Goal: Transaction & Acquisition: Purchase product/service

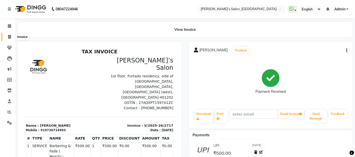
click at [11, 37] on icon at bounding box center [9, 37] width 3 height 4
select select "5150"
select select "service"
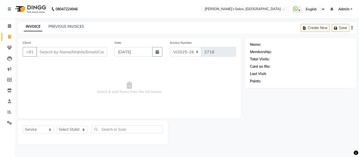
click at [194, 15] on nav "08047224946 Select Location × Akshay’s Salon, [GEOGRAPHIC_DATA] WhatsApp Status…" at bounding box center [179, 9] width 359 height 18
click at [46, 53] on input "Client" at bounding box center [71, 52] width 71 height 10
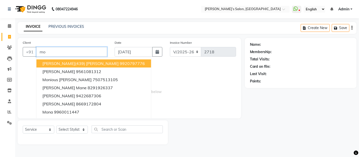
type input "m"
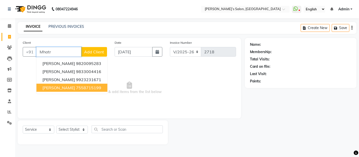
click at [56, 89] on button "[PERSON_NAME] 7558715199" at bounding box center [71, 88] width 71 height 8
type input "7558715199"
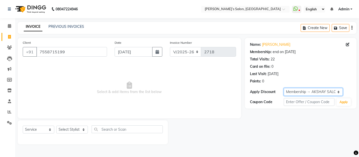
click at [294, 93] on select "Select Membership → AKSHAY SALON" at bounding box center [313, 92] width 59 height 8
select select "0:"
click at [284, 88] on select "Select Membership → AKSHAY SALON" at bounding box center [313, 92] width 59 height 8
click at [61, 137] on div "Select Service Product Membership Package Voucher Prepaid Gift Card Select Styl…" at bounding box center [93, 132] width 150 height 24
select select "89532"
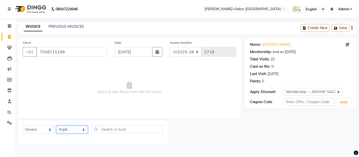
click at [56, 126] on select "Select Stylist [PERSON_NAME] [PERSON_NAME] Akshay [PERSON_NAME] ANAS [PERSON_NA…" at bounding box center [72, 129] width 32 height 8
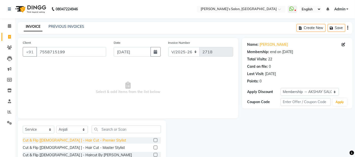
click at [91, 140] on div "Cut & Flip [[DEMOGRAPHIC_DATA] ] - Hair Cut - Premier Stylist" at bounding box center [74, 140] width 103 height 5
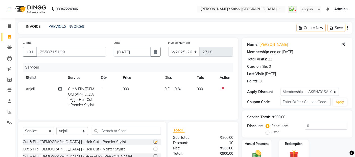
checkbox input "false"
click at [135, 97] on td "900" at bounding box center [140, 96] width 41 height 27
select select "89532"
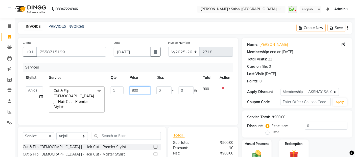
click at [143, 89] on input "900" at bounding box center [140, 90] width 21 height 8
type input "9"
type input "850"
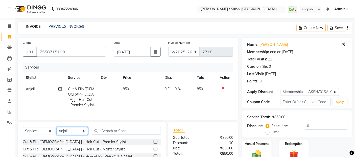
click at [62, 127] on div "Select Service Product Membership Package Voucher Prepaid Gift Card Select Styl…" at bounding box center [92, 133] width 138 height 12
select select "33165"
click at [56, 127] on select "Select Stylist [PERSON_NAME] [PERSON_NAME] Akshay [PERSON_NAME] ANAS [PERSON_NA…" at bounding box center [72, 131] width 32 height 8
click at [115, 124] on div "Select Service Product Membership Package Voucher Prepaid Gift Card Select Styl…" at bounding box center [92, 159] width 148 height 74
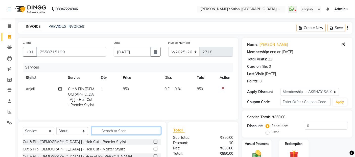
click at [115, 127] on input "text" at bounding box center [126, 131] width 69 height 8
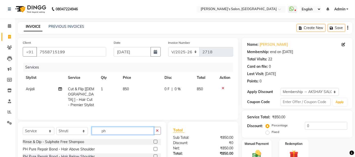
scroll to position [28, 0]
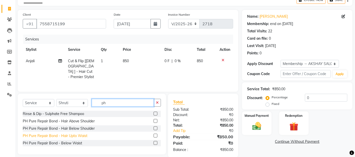
type input "ph"
click at [57, 135] on div "PH Pure Repair Bond - Hair Upto Waist" at bounding box center [55, 135] width 65 height 5
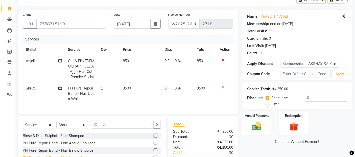
checkbox input "false"
click at [29, 121] on select "Select Service Product Membership Package Voucher Prepaid Gift Card" at bounding box center [39, 125] width 32 height 8
select select "product"
click at [23, 121] on select "Select Service Product Membership Package Voucher Prepaid Gift Card" at bounding box center [39, 125] width 32 height 8
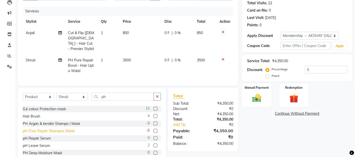
click at [59, 129] on div "pH Pure Repair Shampoo /Mask" at bounding box center [49, 130] width 52 height 5
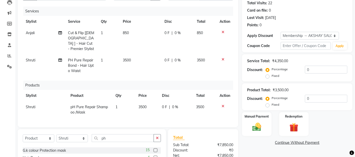
checkbox input "false"
click at [149, 102] on td "3500" at bounding box center [147, 109] width 23 height 17
select select "33165"
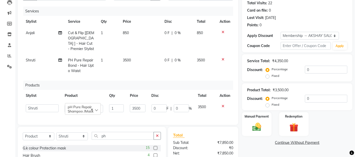
click at [145, 103] on td "3500" at bounding box center [137, 108] width 21 height 14
click at [142, 104] on input "3500" at bounding box center [137, 108] width 15 height 8
type input "3"
type input "6100"
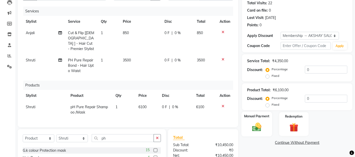
click at [258, 128] on img at bounding box center [256, 127] width 15 height 11
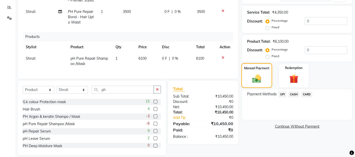
scroll to position [109, 0]
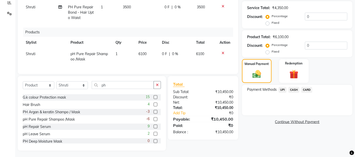
click at [284, 90] on span "UPI" at bounding box center [283, 90] width 8 height 6
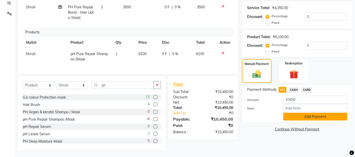
click at [294, 113] on button "Add Payment" at bounding box center [315, 117] width 64 height 8
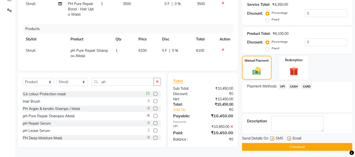
scroll to position [114, 0]
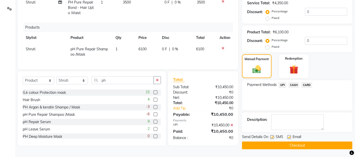
click at [295, 143] on button "Checkout" at bounding box center [297, 145] width 110 height 8
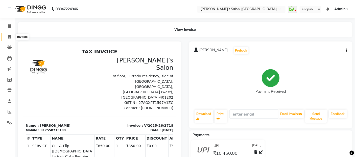
click at [6, 37] on span at bounding box center [9, 37] width 9 height 6
select select "service"
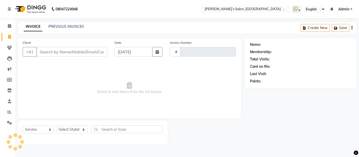
click at [83, 54] on input "Client" at bounding box center [71, 52] width 71 height 10
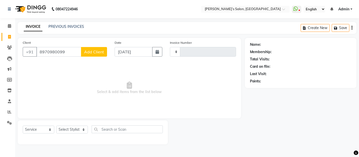
type input "8970980099"
click at [95, 48] on button "Add Client" at bounding box center [94, 52] width 26 height 10
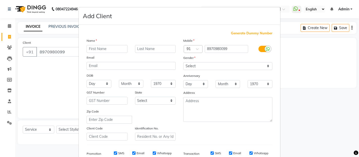
click at [95, 48] on input "text" at bounding box center [107, 49] width 41 height 8
type input "priyanka"
click at [213, 66] on select "Select [DEMOGRAPHIC_DATA] [DEMOGRAPHIC_DATA] Other Prefer Not To Say" at bounding box center [227, 66] width 89 height 8
select select "[DEMOGRAPHIC_DATA]"
click at [183, 62] on select "Select [DEMOGRAPHIC_DATA] [DEMOGRAPHIC_DATA] Other Prefer Not To Say" at bounding box center [227, 66] width 89 height 8
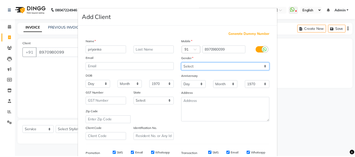
scroll to position [77, 0]
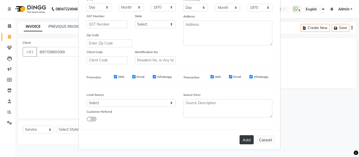
click at [241, 140] on button "Add" at bounding box center [247, 139] width 14 height 9
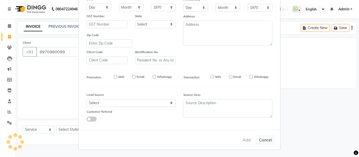
select select
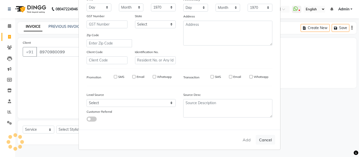
select select
checkbox input "false"
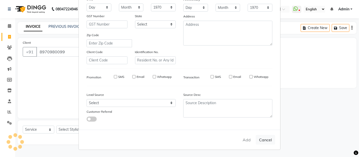
checkbox input "false"
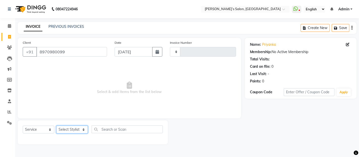
click at [72, 129] on select "Select Stylist [PERSON_NAME] [PERSON_NAME] Akshay [PERSON_NAME] ANAS [PERSON_NA…" at bounding box center [72, 129] width 32 height 8
click at [56, 126] on select "Select Stylist [PERSON_NAME] [PERSON_NAME] Akshay [PERSON_NAME] ANAS [PERSON_NA…" at bounding box center [72, 129] width 32 height 8
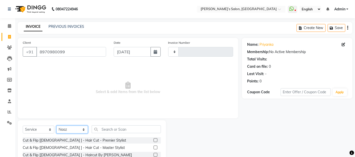
click at [61, 128] on select "Select Stylist [PERSON_NAME] [PERSON_NAME] Akshay [PERSON_NAME] ANAS [PERSON_NA…" at bounding box center [72, 129] width 32 height 8
select select "62920"
click at [56, 126] on select "Select Stylist [PERSON_NAME] [PERSON_NAME] Akshay [PERSON_NAME] ANAS [PERSON_NA…" at bounding box center [72, 129] width 32 height 8
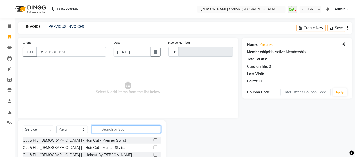
click at [105, 130] on input "text" at bounding box center [126, 129] width 69 height 8
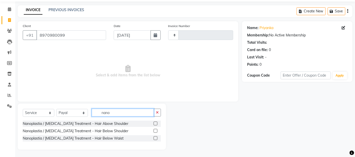
scroll to position [17, 0]
type input "nano"
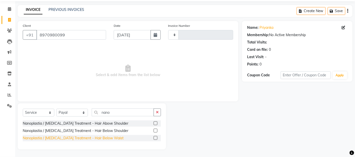
click at [95, 140] on div "Nanoplastia / [MEDICAL_DATA] Treatment - Hair Below Waist" at bounding box center [73, 137] width 101 height 5
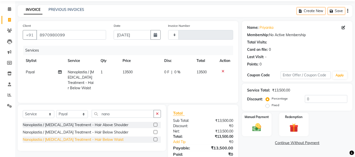
click at [95, 142] on div "Nanoplastia / [MEDICAL_DATA] Treatment - Hair Below Waist" at bounding box center [73, 139] width 101 height 5
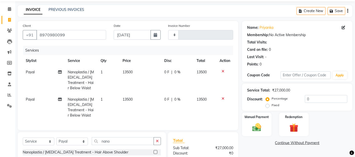
checkbox input "false"
click at [134, 77] on td "13500" at bounding box center [140, 79] width 42 height 27
select select "62920"
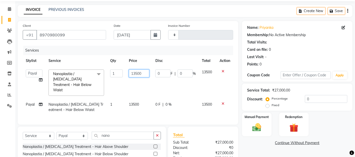
click at [141, 72] on input "13500" at bounding box center [139, 73] width 20 height 8
type input "1"
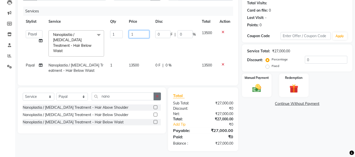
scroll to position [57, 0]
click at [142, 34] on input "1" at bounding box center [139, 34] width 20 height 8
type input "5750"
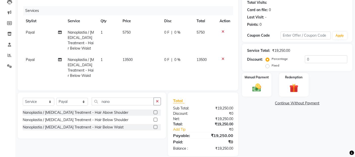
click at [33, 61] on td "Payal" at bounding box center [44, 67] width 42 height 27
select select "62920"
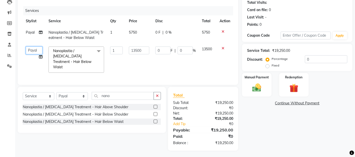
click at [34, 49] on select "[PERSON_NAME] [PERSON_NAME] Akshay [PERSON_NAME] ANAS [PERSON_NAME] Manager [PE…" at bounding box center [34, 50] width 17 height 8
select select "37743"
click at [144, 48] on input "13500" at bounding box center [139, 50] width 20 height 8
type input "1"
type input "5750"
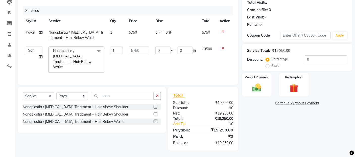
click at [249, 102] on link "Continue Without Payment" at bounding box center [297, 102] width 108 height 5
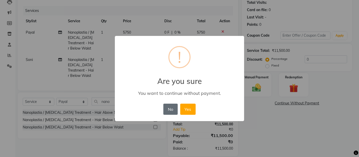
click at [176, 110] on button "No" at bounding box center [170, 109] width 14 height 11
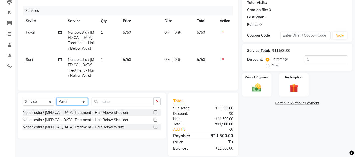
click at [79, 105] on select "Select Stylist [PERSON_NAME] [PERSON_NAME] Akshay [PERSON_NAME] ANAS [PERSON_NA…" at bounding box center [72, 102] width 32 height 8
select select "37743"
click at [56, 102] on select "Select Stylist [PERSON_NAME] [PERSON_NAME] Akshay [PERSON_NAME] ANAS [PERSON_NA…" at bounding box center [72, 102] width 32 height 8
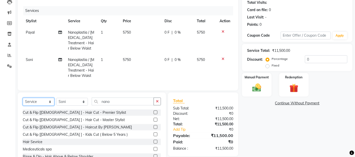
click at [39, 104] on select "Select Service Product Membership Package Voucher Prepaid Gift Card" at bounding box center [39, 102] width 32 height 8
select select "product"
click at [23, 102] on select "Select Service Product Membership Package Voucher Prepaid Gift Card" at bounding box center [39, 102] width 32 height 8
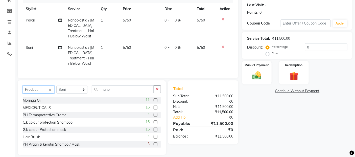
scroll to position [79, 0]
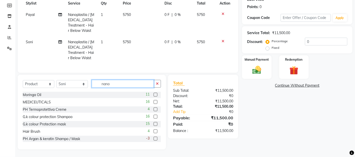
click at [115, 84] on input "nano" at bounding box center [123, 84] width 62 height 8
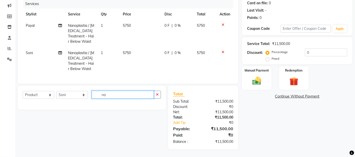
type input "n"
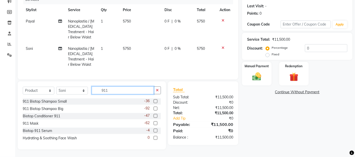
scroll to position [67, 0]
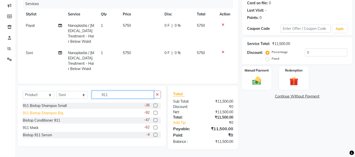
type input "911"
click at [56, 111] on div "911 Biotop Shampoo Big" at bounding box center [43, 112] width 40 height 5
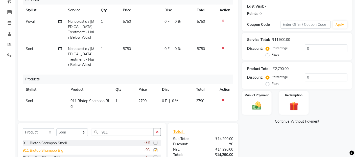
checkbox input "false"
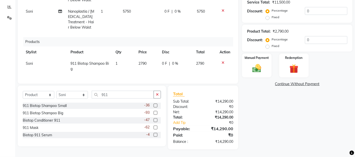
scroll to position [109, 0]
click at [30, 128] on div "911 Mask" at bounding box center [31, 127] width 16 height 5
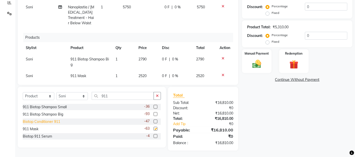
checkbox input "false"
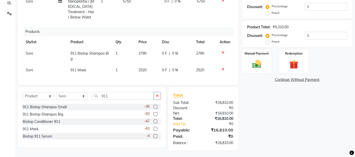
click at [153, 49] on td "2790" at bounding box center [147, 56] width 23 height 17
select select "37743"
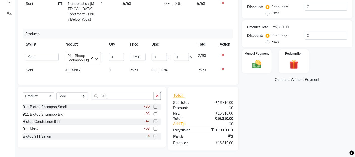
scroll to position [8, 0]
click at [137, 53] on input "2790" at bounding box center [137, 57] width 15 height 8
type input "2"
type input "2800"
click at [135, 72] on div "Services Stylist Service Qty Price Disc Total Action [PERSON_NAME] Nanoplastia …" at bounding box center [128, 17] width 210 height 126
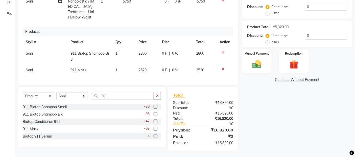
click at [150, 67] on td "2520" at bounding box center [147, 69] width 23 height 11
select select "37743"
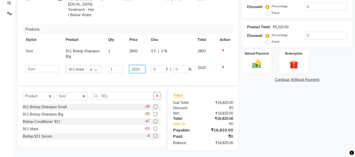
click at [138, 67] on input "2520" at bounding box center [137, 69] width 16 height 8
type input "2"
type input "2800"
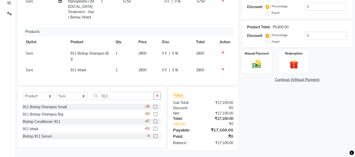
click at [273, 85] on div "Name: Priyanka Membership: No Active Membership Total Visits: Card on file: 0 L…" at bounding box center [299, 40] width 114 height 222
drag, startPoint x: 79, startPoint y: 97, endPoint x: 78, endPoint y: 92, distance: 4.6
click at [79, 97] on select "Select Stylist [PERSON_NAME] [PERSON_NAME] Akshay [PERSON_NAME] ANAS [PERSON_NA…" at bounding box center [72, 96] width 32 height 8
select select "33173"
click at [56, 92] on select "Select Stylist [PERSON_NAME] [PERSON_NAME] Akshay [PERSON_NAME] ANAS [PERSON_NA…" at bounding box center [72, 96] width 32 height 8
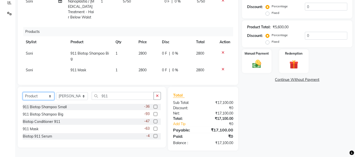
click at [37, 94] on select "Select Service Product Membership Package Voucher Prepaid Gift Card" at bounding box center [39, 96] width 32 height 8
select select "service"
click at [23, 92] on select "Select Service Product Membership Package Voucher Prepaid Gift Card" at bounding box center [39, 96] width 32 height 8
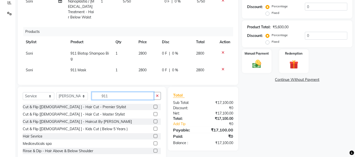
click at [113, 96] on input "911" at bounding box center [123, 96] width 62 height 8
type input "9"
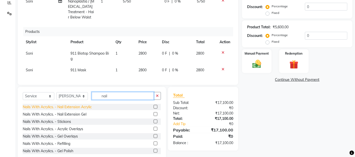
type input "nail"
click at [85, 107] on div "Nails With Acrylics. - Nail Extension Acrylic" at bounding box center [57, 106] width 69 height 5
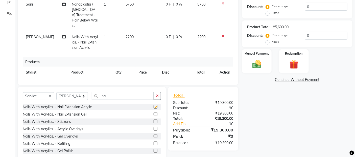
checkbox input "false"
click at [248, 63] on div "Manual Payment" at bounding box center [256, 61] width 31 height 25
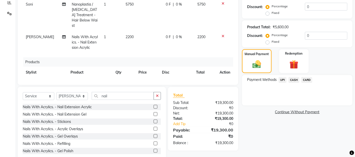
click at [284, 79] on span "UPI" at bounding box center [283, 80] width 8 height 6
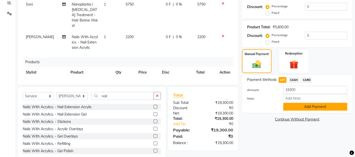
click at [290, 105] on button "Add Payment" at bounding box center [315, 107] width 64 height 8
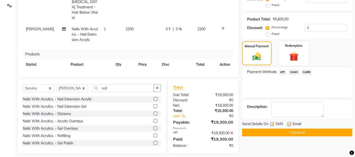
scroll to position [121, 0]
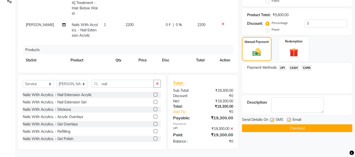
click at [286, 127] on button "Checkout" at bounding box center [297, 128] width 110 height 8
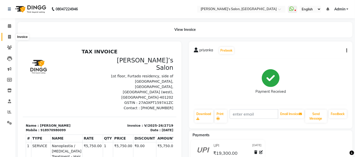
click at [7, 35] on span at bounding box center [9, 37] width 9 height 6
select select "service"
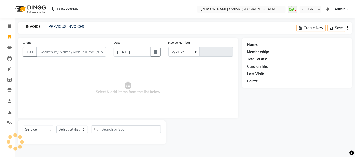
select select "5150"
type input "2720"
click at [87, 52] on input "Client" at bounding box center [71, 52] width 71 height 10
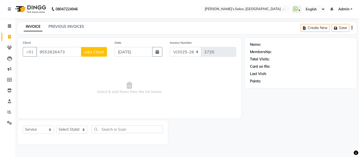
type input "9552626473"
click at [87, 52] on span "Add Client" at bounding box center [94, 51] width 20 height 5
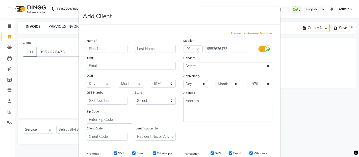
click at [87, 52] on input "text" at bounding box center [107, 49] width 41 height 8
type input "client"
click at [190, 68] on select "Select [DEMOGRAPHIC_DATA] [DEMOGRAPHIC_DATA] Other Prefer Not To Say" at bounding box center [227, 66] width 89 height 8
select select "[DEMOGRAPHIC_DATA]"
click at [183, 62] on select "Select [DEMOGRAPHIC_DATA] [DEMOGRAPHIC_DATA] Other Prefer Not To Say" at bounding box center [227, 66] width 89 height 8
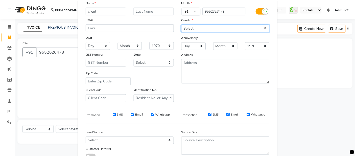
scroll to position [77, 0]
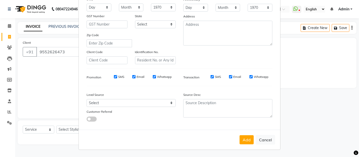
click at [242, 137] on button "Add" at bounding box center [247, 139] width 14 height 9
select select
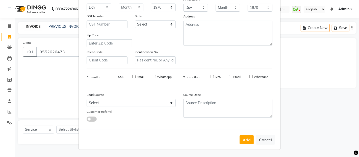
select select
checkbox input "false"
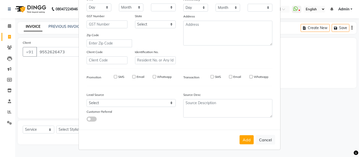
checkbox input "false"
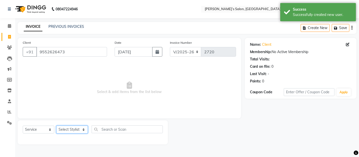
click at [64, 129] on select "Select Stylist [PERSON_NAME] [PERSON_NAME] Akshay [PERSON_NAME] ANAS [PERSON_NA…" at bounding box center [72, 129] width 32 height 8
select select "37743"
click at [56, 126] on select "Select Stylist [PERSON_NAME] [PERSON_NAME] Akshay [PERSON_NAME] ANAS [PERSON_NA…" at bounding box center [72, 129] width 32 height 8
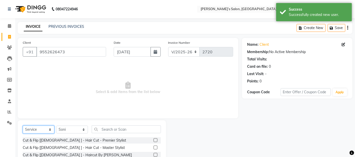
click at [44, 127] on select "Select Service Product Membership Package Voucher Prepaid Gift Card" at bounding box center [39, 129] width 32 height 8
select select "product"
click at [23, 126] on select "Select Service Product Membership Package Voucher Prepaid Gift Card" at bounding box center [39, 129] width 32 height 8
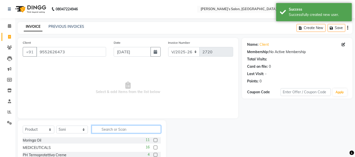
click at [109, 126] on input "text" at bounding box center [126, 129] width 69 height 8
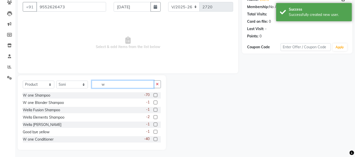
scroll to position [45, 0]
type input "w"
click at [43, 97] on div "W one Shampoo" at bounding box center [37, 94] width 28 height 5
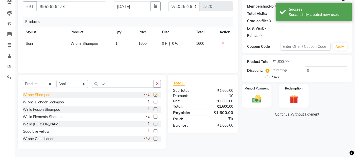
checkbox input "false"
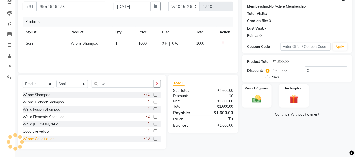
click at [41, 140] on div "W one Conditioner" at bounding box center [38, 138] width 31 height 5
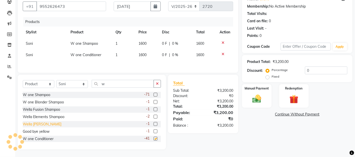
checkbox input "false"
click at [256, 102] on img at bounding box center [256, 98] width 15 height 11
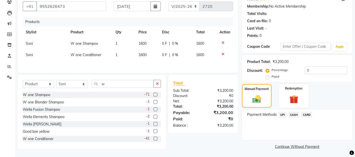
click at [292, 115] on span "CASH" at bounding box center [293, 115] width 11 height 6
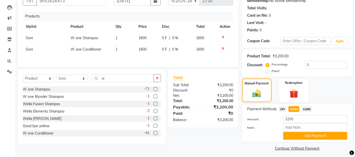
scroll to position [54, 0]
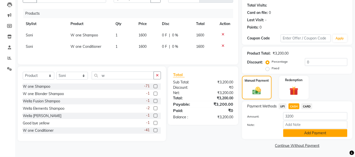
click at [297, 132] on button "Add Payment" at bounding box center [315, 133] width 64 height 8
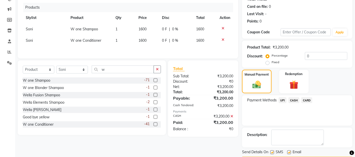
scroll to position [75, 0]
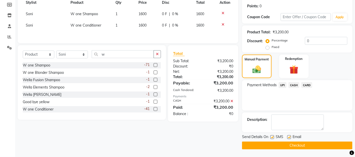
click at [297, 139] on span "Email" at bounding box center [296, 137] width 9 height 6
click at [296, 143] on button "Checkout" at bounding box center [297, 145] width 110 height 8
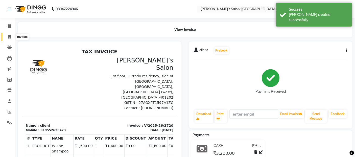
click at [7, 39] on span at bounding box center [9, 37] width 9 height 6
select select "5150"
select select "service"
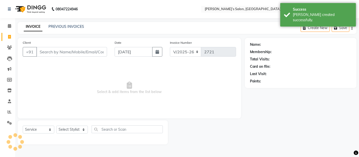
click at [76, 54] on input "Client" at bounding box center [71, 52] width 71 height 10
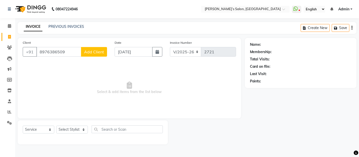
type input "8976386509"
click at [84, 52] on span "Add Client" at bounding box center [94, 51] width 20 height 5
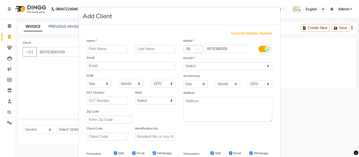
click at [93, 53] on div "Name Email DOB Day 01 02 03 04 05 06 07 08 09 10 11 12 13 14 15 16 17 18 19 20 …" at bounding box center [131, 89] width 97 height 103
click at [105, 52] on input "text" at bounding box center [107, 49] width 41 height 8
type input "client"
click at [195, 67] on select "Select [DEMOGRAPHIC_DATA] [DEMOGRAPHIC_DATA] Other Prefer Not To Say" at bounding box center [227, 66] width 89 height 8
select select "[DEMOGRAPHIC_DATA]"
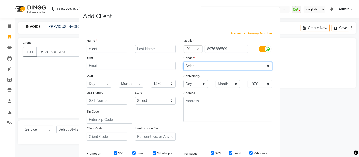
click at [183, 62] on select "Select [DEMOGRAPHIC_DATA] [DEMOGRAPHIC_DATA] Other Prefer Not To Say" at bounding box center [227, 66] width 89 height 8
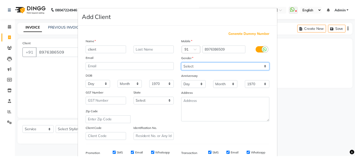
scroll to position [77, 0]
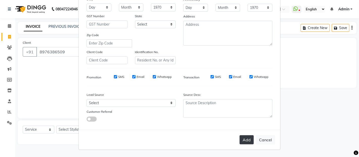
click at [242, 143] on button "Add" at bounding box center [247, 139] width 14 height 9
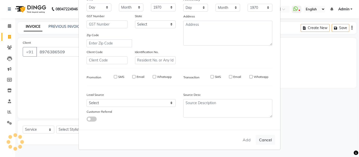
select select
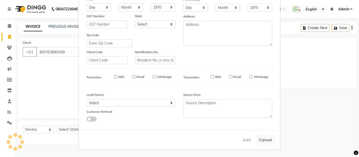
select select
checkbox input "false"
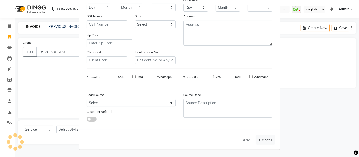
checkbox input "false"
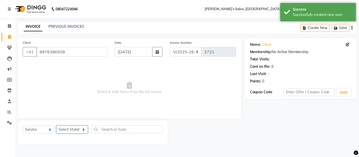
click at [79, 132] on select "Select Stylist [PERSON_NAME] [PERSON_NAME] Akshay [PERSON_NAME] ANAS [PERSON_NA…" at bounding box center [72, 129] width 32 height 8
select select "33165"
click at [56, 126] on select "Select Stylist [PERSON_NAME] [PERSON_NAME] Akshay [PERSON_NAME] ANAS [PERSON_NA…" at bounding box center [72, 129] width 32 height 8
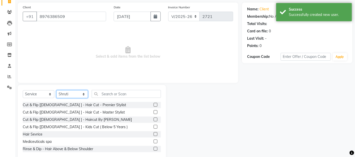
scroll to position [45, 0]
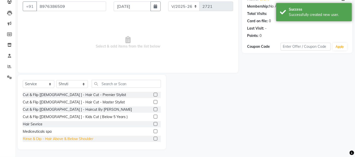
click at [87, 139] on div "Rinse & Dip - Hair Above & Below Shoulder" at bounding box center [58, 138] width 70 height 5
checkbox input "false"
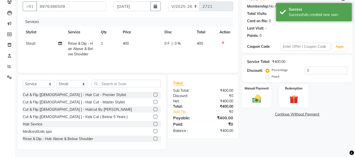
click at [137, 43] on td "400" at bounding box center [140, 49] width 41 height 22
select select "33165"
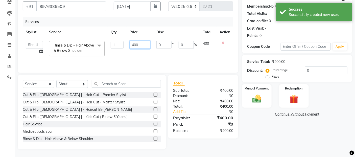
drag, startPoint x: 137, startPoint y: 43, endPoint x: 139, endPoint y: 45, distance: 3.2
click at [137, 44] on input "400" at bounding box center [140, 45] width 21 height 8
click at [140, 45] on input "400" at bounding box center [140, 45] width 21 height 8
type input "4"
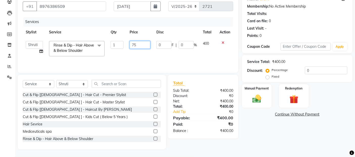
type input "750"
click at [261, 103] on img at bounding box center [256, 98] width 15 height 11
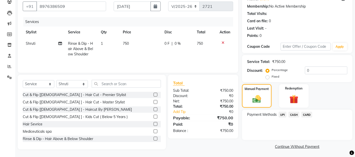
click at [282, 116] on span "UPI" at bounding box center [283, 115] width 8 height 6
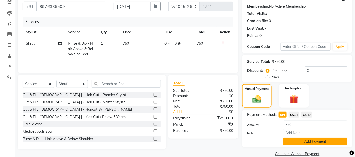
click at [295, 140] on button "Add Payment" at bounding box center [315, 141] width 64 height 8
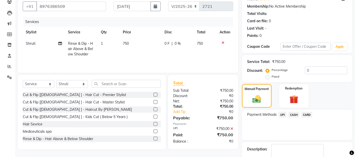
scroll to position [75, 0]
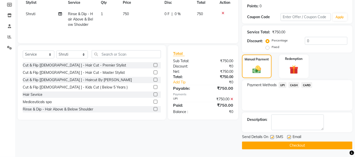
click at [296, 144] on button "Checkout" at bounding box center [297, 145] width 110 height 8
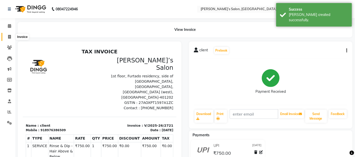
click at [13, 39] on span at bounding box center [9, 37] width 9 height 6
select select "5150"
select select "service"
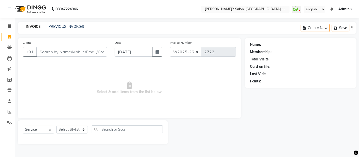
click at [47, 50] on input "Client" at bounding box center [71, 52] width 71 height 10
type input "8149888491"
click at [107, 49] on button "Add Client" at bounding box center [94, 52] width 26 height 10
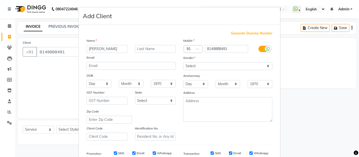
type input "[PERSON_NAME]"
click at [152, 46] on input "text" at bounding box center [155, 49] width 41 height 8
type input "Patil"
drag, startPoint x: 252, startPoint y: 65, endPoint x: 242, endPoint y: 69, distance: 11.0
click at [252, 65] on select "Select [DEMOGRAPHIC_DATA] [DEMOGRAPHIC_DATA] Other Prefer Not To Say" at bounding box center [227, 66] width 89 height 8
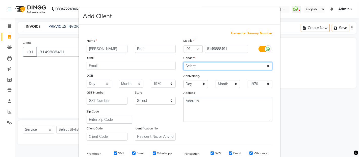
select select "[DEMOGRAPHIC_DATA]"
click at [183, 62] on select "Select [DEMOGRAPHIC_DATA] [DEMOGRAPHIC_DATA] Other Prefer Not To Say" at bounding box center [227, 66] width 89 height 8
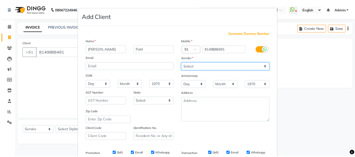
scroll to position [77, 0]
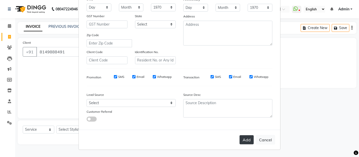
click at [245, 138] on button "Add" at bounding box center [247, 139] width 14 height 9
select select
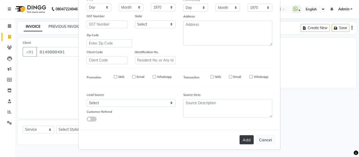
select select
checkbox input "false"
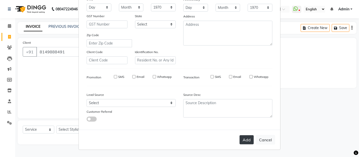
checkbox input "false"
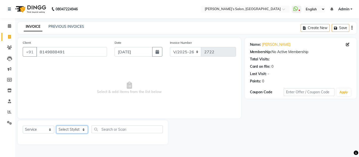
click at [86, 132] on select "Select Stylist [PERSON_NAME] [PERSON_NAME] Akshay [PERSON_NAME] ANAS [PERSON_NA…" at bounding box center [72, 129] width 32 height 8
select select "89532"
click at [56, 126] on select "Select Stylist [PERSON_NAME] [PERSON_NAME] Akshay [PERSON_NAME] ANAS [PERSON_NA…" at bounding box center [72, 129] width 32 height 8
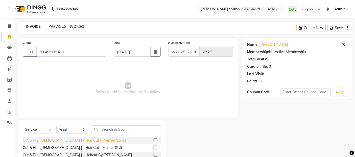
click at [63, 138] on div "Cut & Flip [[DEMOGRAPHIC_DATA] ] - Hair Cut - Premier Stylist" at bounding box center [74, 140] width 103 height 5
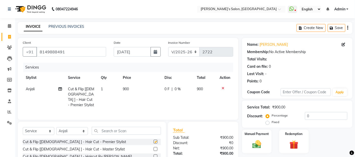
checkbox input "false"
click at [142, 100] on td "900" at bounding box center [140, 96] width 41 height 27
select select "89532"
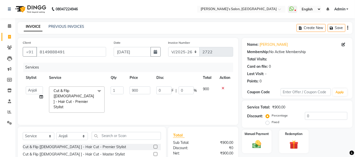
click at [145, 95] on td "900" at bounding box center [140, 99] width 27 height 32
click at [146, 90] on input "900" at bounding box center [140, 90] width 21 height 8
type input "950"
click at [253, 142] on img at bounding box center [256, 144] width 15 height 11
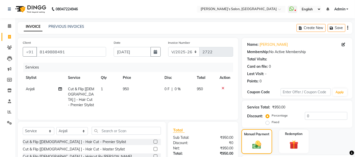
scroll to position [46, 0]
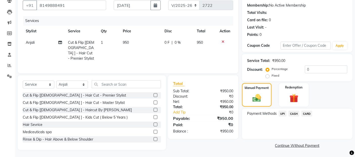
click at [294, 114] on span "CASH" at bounding box center [293, 114] width 11 height 6
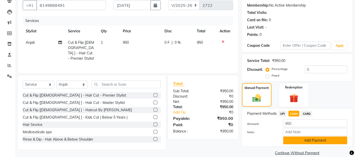
click at [297, 138] on button "Add Payment" at bounding box center [315, 140] width 64 height 8
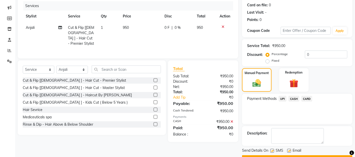
scroll to position [75, 0]
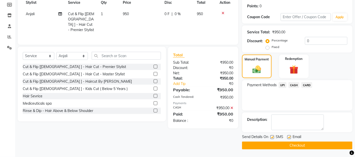
click at [299, 147] on button "Checkout" at bounding box center [297, 145] width 110 height 8
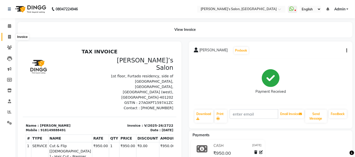
click at [10, 37] on icon at bounding box center [9, 37] width 3 height 4
select select "5150"
select select "service"
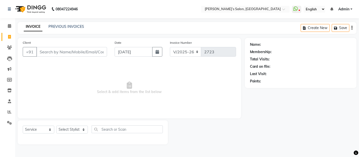
click at [67, 52] on input "Client" at bounding box center [71, 52] width 71 height 10
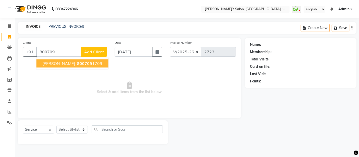
click at [83, 63] on button "[PERSON_NAME] 800709 1709" at bounding box center [72, 63] width 72 height 8
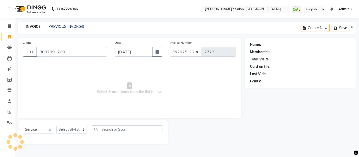
type input "8007091709"
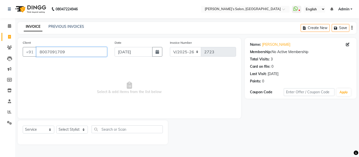
click at [78, 52] on input "8007091709" at bounding box center [71, 52] width 71 height 10
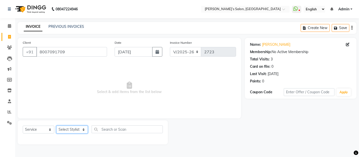
click at [67, 131] on select "Select Stylist [PERSON_NAME] [PERSON_NAME] Akshay [PERSON_NAME] ANAS [PERSON_NA…" at bounding box center [72, 129] width 32 height 8
select select "52310"
click at [56, 126] on select "Select Stylist [PERSON_NAME] [PERSON_NAME] Akshay [PERSON_NAME] ANAS [PERSON_NA…" at bounding box center [72, 129] width 32 height 8
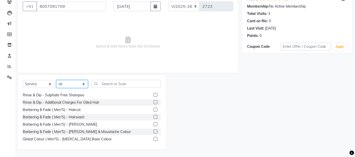
scroll to position [56, 0]
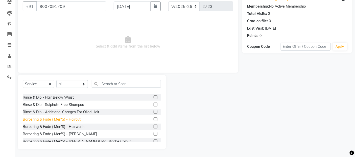
click at [80, 120] on div "Barbering & Fade ( Men'S) - Haircut" at bounding box center [52, 119] width 58 height 5
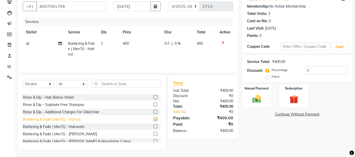
checkbox input "false"
click at [138, 45] on td "400" at bounding box center [140, 49] width 41 height 22
select select "52310"
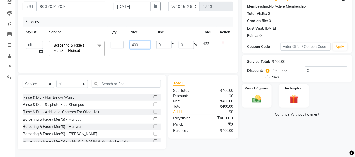
click at [145, 44] on input "400" at bounding box center [140, 45] width 21 height 8
type input "4"
type input "500"
click at [251, 101] on img at bounding box center [256, 98] width 15 height 11
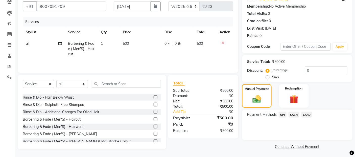
click at [284, 113] on span "UPI" at bounding box center [283, 115] width 8 height 6
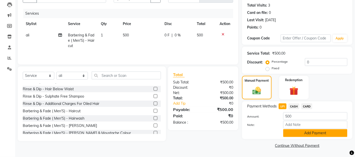
click at [300, 134] on button "Add Payment" at bounding box center [315, 133] width 64 height 8
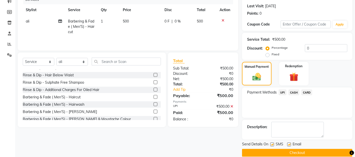
scroll to position [75, 0]
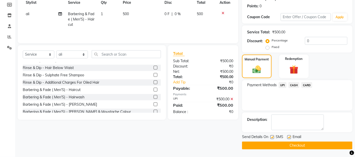
click at [304, 143] on button "Checkout" at bounding box center [297, 145] width 110 height 8
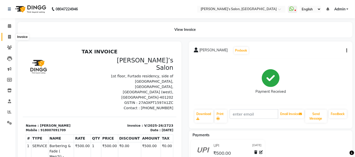
click at [9, 36] on icon at bounding box center [9, 37] width 3 height 4
select select "service"
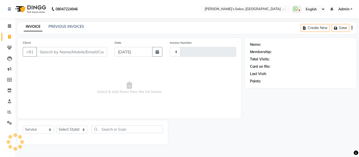
type input "2724"
select select "5150"
click at [47, 52] on input "Client" at bounding box center [71, 52] width 71 height 10
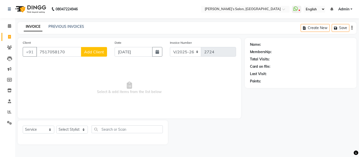
type input "7517058170"
click at [87, 50] on span "Add Client" at bounding box center [94, 51] width 20 height 5
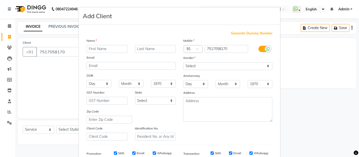
click at [108, 49] on input "text" at bounding box center [107, 49] width 41 height 8
type input "Dr [PERSON_NAME]"
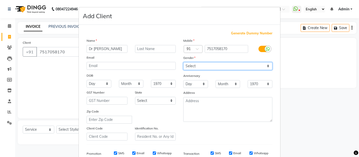
click at [223, 66] on select "Select [DEMOGRAPHIC_DATA] [DEMOGRAPHIC_DATA] Other Prefer Not To Say" at bounding box center [227, 66] width 89 height 8
select select "[DEMOGRAPHIC_DATA]"
click at [183, 62] on select "Select [DEMOGRAPHIC_DATA] [DEMOGRAPHIC_DATA] Other Prefer Not To Say" at bounding box center [227, 66] width 89 height 8
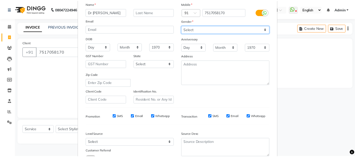
scroll to position [77, 0]
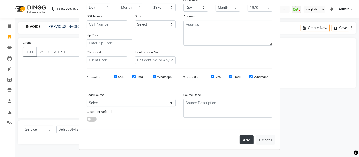
click at [243, 138] on button "Add" at bounding box center [247, 139] width 14 height 9
select select
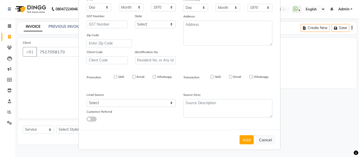
select select
checkbox input "false"
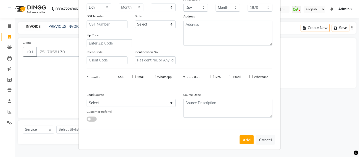
checkbox input "false"
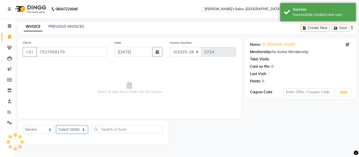
click at [74, 127] on select "Select Stylist [PERSON_NAME] [PERSON_NAME] Akshay [PERSON_NAME] ANAS [PERSON_NA…" at bounding box center [72, 129] width 32 height 8
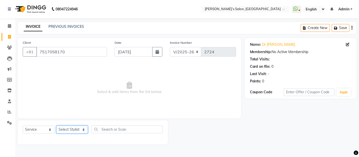
select select "62189"
click at [56, 126] on select "Select Stylist [PERSON_NAME] [PERSON_NAME] Akshay [PERSON_NAME] ANAS [PERSON_NA…" at bounding box center [72, 129] width 32 height 8
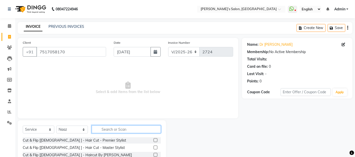
click at [107, 130] on input "text" at bounding box center [126, 129] width 69 height 8
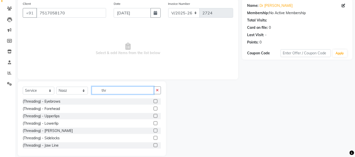
scroll to position [45, 0]
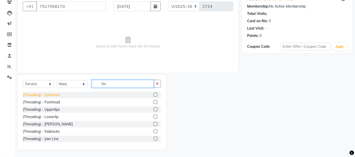
type input "thr"
click at [58, 97] on div "(Threading) - Eyebrows" at bounding box center [42, 94] width 38 height 5
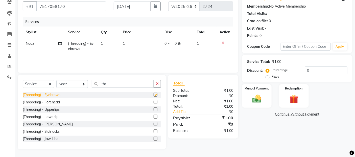
checkbox input "false"
click at [51, 108] on div "(Threading) - Upperlips" at bounding box center [41, 109] width 37 height 5
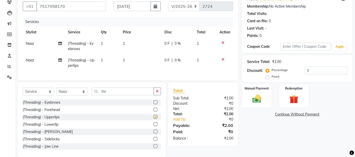
checkbox input "false"
click at [137, 49] on td "1" at bounding box center [140, 46] width 41 height 17
select select "62189"
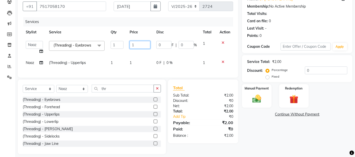
click at [140, 42] on input "1" at bounding box center [140, 45] width 21 height 8
type input "80"
click at [135, 61] on td "1" at bounding box center [140, 62] width 27 height 11
select select "62189"
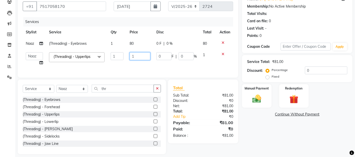
click at [140, 55] on input "1" at bounding box center [140, 56] width 21 height 8
type input "50"
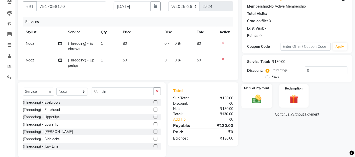
click at [258, 99] on img at bounding box center [256, 98] width 15 height 11
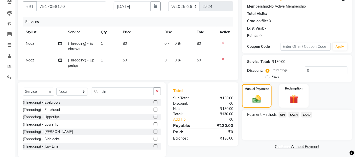
click at [293, 114] on span "CASH" at bounding box center [293, 115] width 11 height 6
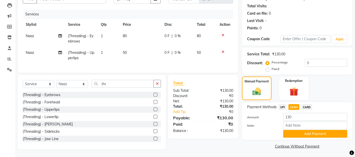
scroll to position [57, 0]
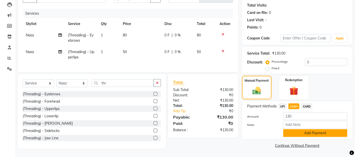
click at [293, 130] on button "Add Payment" at bounding box center [315, 133] width 64 height 8
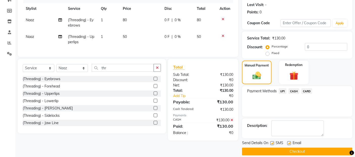
scroll to position [75, 0]
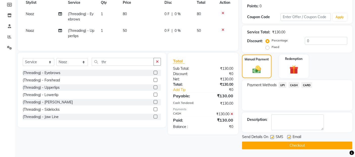
click at [290, 147] on button "Checkout" at bounding box center [297, 145] width 110 height 8
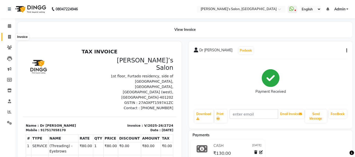
click at [7, 37] on span at bounding box center [9, 37] width 9 height 6
select select "5150"
select select "service"
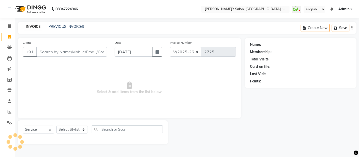
click at [49, 48] on input "Client" at bounding box center [71, 52] width 71 height 10
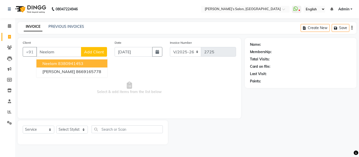
click at [79, 65] on ngb-highlight "8380941453" at bounding box center [70, 63] width 25 height 5
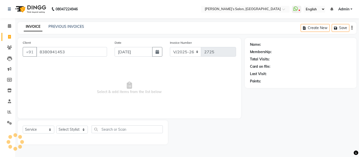
type input "8380941453"
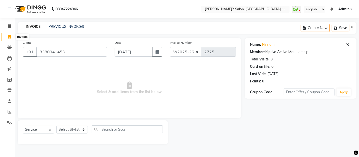
click at [10, 36] on icon at bounding box center [9, 37] width 3 height 4
select select "service"
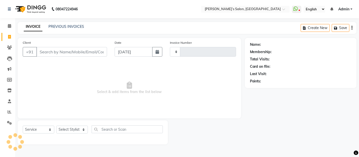
type input "2725"
select select "5150"
click at [49, 53] on input "Client" at bounding box center [71, 52] width 71 height 10
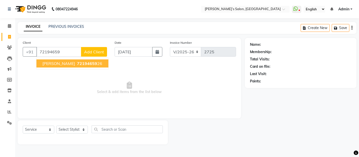
click at [51, 62] on span "[PERSON_NAME]" at bounding box center [58, 63] width 33 height 5
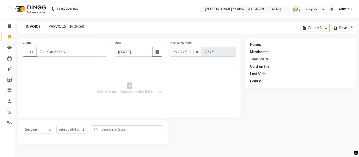
type input "7219465926"
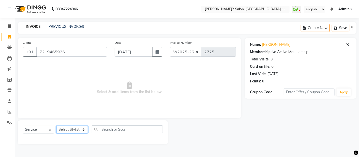
click at [67, 126] on select "Select Stylist [PERSON_NAME] [PERSON_NAME] Akshay [PERSON_NAME] ANAS [PERSON_NA…" at bounding box center [72, 129] width 32 height 8
select select "37743"
click at [56, 126] on select "Select Stylist [PERSON_NAME] [PERSON_NAME] Akshay [PERSON_NAME] ANAS [PERSON_NA…" at bounding box center [72, 129] width 32 height 8
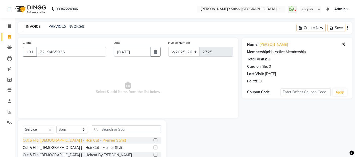
click at [69, 141] on div "Cut & Flip [[DEMOGRAPHIC_DATA] ] - Hair Cut - Premier Stylist" at bounding box center [74, 140] width 103 height 5
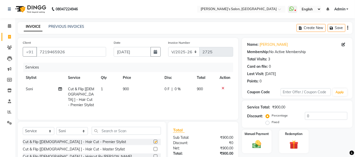
checkbox input "false"
click at [70, 133] on select "Select Stylist [PERSON_NAME] [PERSON_NAME] Akshay [PERSON_NAME] ANAS [PERSON_NA…" at bounding box center [72, 131] width 32 height 8
select select "62920"
click at [56, 127] on select "Select Stylist [PERSON_NAME] [PERSON_NAME] Akshay [PERSON_NAME] ANAS [PERSON_NA…" at bounding box center [72, 131] width 32 height 8
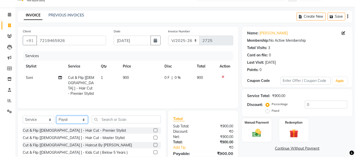
scroll to position [28, 0]
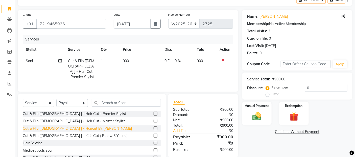
click at [76, 127] on div "Cut & Flip [[DEMOGRAPHIC_DATA] ] - Haircut By [PERSON_NAME]" at bounding box center [77, 128] width 109 height 5
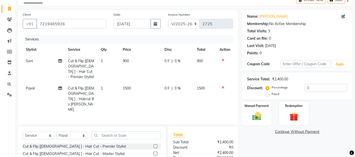
checkbox input "false"
click at [223, 86] on icon at bounding box center [222, 88] width 3 height 4
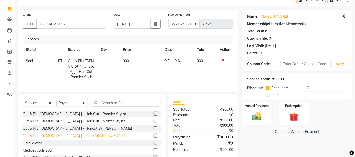
click at [60, 136] on div "Cut & Flip [[DEMOGRAPHIC_DATA] ] - Kids Cut ( Below 5 Years )" at bounding box center [75, 135] width 105 height 5
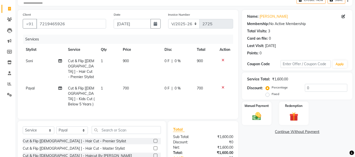
checkbox input "false"
click at [148, 59] on td "900" at bounding box center [140, 68] width 41 height 27
select select "37743"
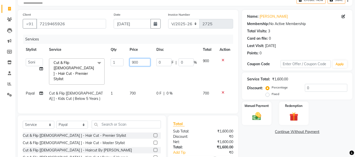
click at [147, 59] on input "900" at bounding box center [140, 62] width 21 height 8
type input "950"
click at [78, 118] on div "Select Service Product Membership Package Voucher Prepaid Gift Card Select Styl…" at bounding box center [92, 152] width 148 height 74
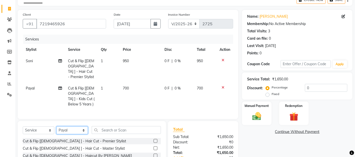
select select "62189"
click at [56, 126] on select "Select Stylist [PERSON_NAME] [PERSON_NAME] Akshay [PERSON_NAME] ANAS [PERSON_NA…" at bounding box center [72, 130] width 32 height 8
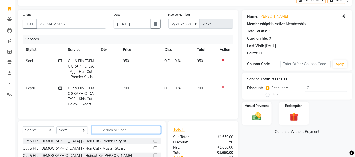
click at [105, 126] on input "text" at bounding box center [126, 130] width 69 height 8
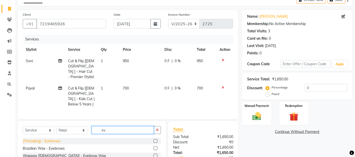
type input "ey"
click at [42, 138] on div "(Threading) - Eyebrows" at bounding box center [42, 140] width 38 height 5
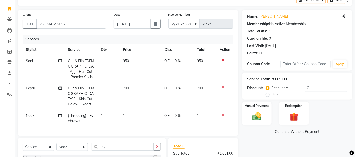
checkbox input "false"
click at [121, 110] on td "1" at bounding box center [140, 118] width 41 height 17
select select "62189"
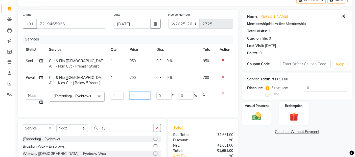
click at [142, 97] on input "1" at bounding box center [140, 96] width 21 height 8
type input "80"
click at [257, 121] on img at bounding box center [256, 116] width 15 height 11
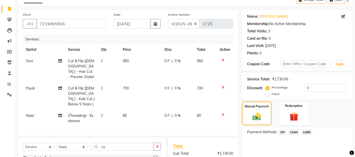
click at [282, 130] on span "UPI" at bounding box center [283, 132] width 8 height 6
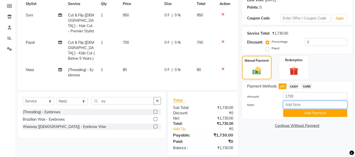
click at [287, 109] on input "Note:" at bounding box center [315, 105] width 64 height 8
click at [287, 111] on button "Add Payment" at bounding box center [315, 113] width 64 height 8
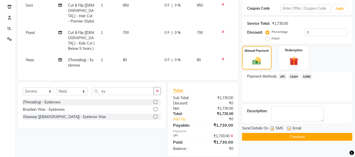
scroll to position [84, 0]
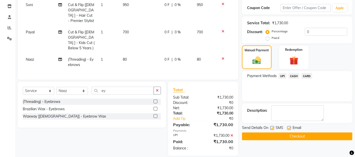
click at [291, 140] on div "Name: [PERSON_NAME] Membership: No Active Membership Total Visits: 3 Card on fi…" at bounding box center [299, 55] width 114 height 202
click at [293, 135] on button "Checkout" at bounding box center [297, 136] width 110 height 8
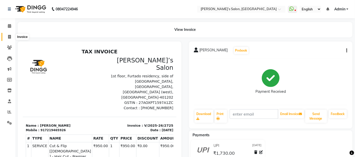
click at [7, 39] on span at bounding box center [9, 37] width 9 height 6
select select "5150"
select select "service"
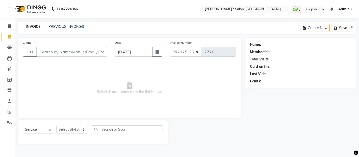
click at [234, 121] on div at bounding box center [206, 132] width 77 height 24
click at [67, 29] on div "PREVIOUS INVOICES" at bounding box center [66, 26] width 36 height 5
click at [68, 27] on link "PREVIOUS INVOICES" at bounding box center [66, 26] width 36 height 5
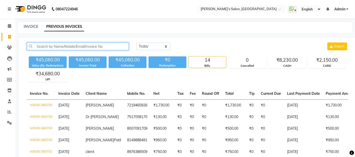
click at [59, 48] on input "text" at bounding box center [78, 46] width 102 height 8
click at [35, 28] on link "INVOICE" at bounding box center [31, 26] width 14 height 5
select select "service"
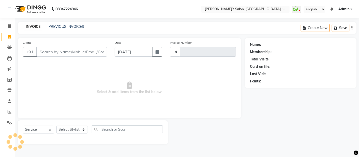
type input "2726"
select select "5150"
click at [82, 54] on input "Client" at bounding box center [71, 52] width 71 height 10
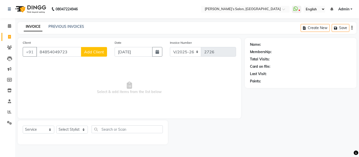
type input "84854049723"
click at [105, 52] on button "Add Client" at bounding box center [94, 52] width 26 height 10
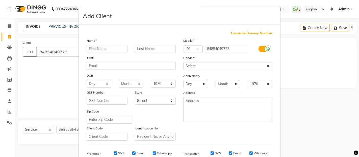
click at [106, 51] on input "text" at bounding box center [107, 49] width 41 height 8
type input "S"
type input "[DEMOGRAPHIC_DATA]"
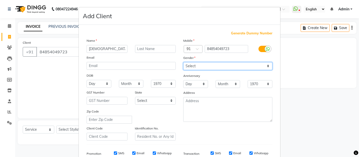
click at [216, 62] on select "Select [DEMOGRAPHIC_DATA] [DEMOGRAPHIC_DATA] Other Prefer Not To Say" at bounding box center [227, 66] width 89 height 8
select select "[DEMOGRAPHIC_DATA]"
click at [183, 62] on select "Select [DEMOGRAPHIC_DATA] [DEMOGRAPHIC_DATA] Other Prefer Not To Say" at bounding box center [227, 66] width 89 height 8
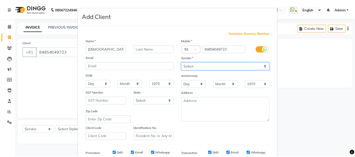
scroll to position [77, 0]
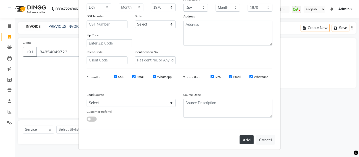
click at [245, 139] on button "Add" at bounding box center [247, 139] width 14 height 9
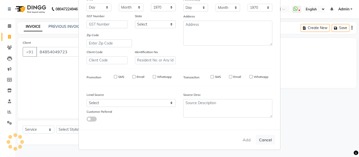
select select
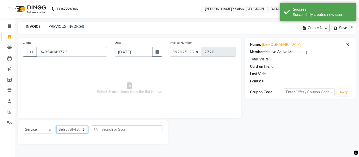
click at [75, 132] on select "Select Stylist [PERSON_NAME] [PERSON_NAME] Akshay [PERSON_NAME] ANAS [PERSON_NA…" at bounding box center [72, 129] width 32 height 8
click at [56, 126] on select "Select Stylist [PERSON_NAME] [PERSON_NAME] Akshay [PERSON_NAME] ANAS [PERSON_NA…" at bounding box center [72, 129] width 32 height 8
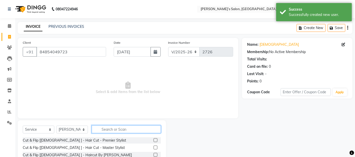
click at [135, 128] on input "text" at bounding box center [126, 129] width 69 height 8
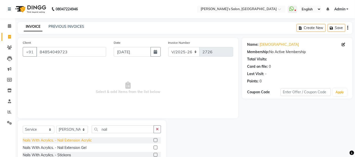
click at [83, 139] on div "Nails With Acrylics. - Nail Extension Acrylic" at bounding box center [57, 140] width 69 height 5
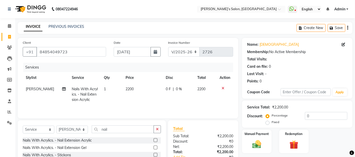
click at [147, 96] on td "2200" at bounding box center [142, 94] width 40 height 22
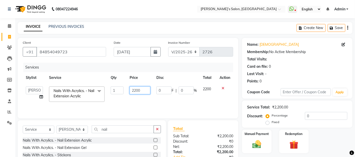
click at [143, 92] on input "2200" at bounding box center [140, 90] width 21 height 8
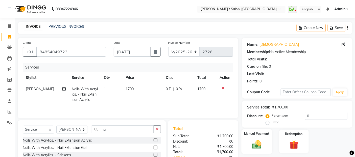
click at [254, 147] on img at bounding box center [256, 144] width 15 height 11
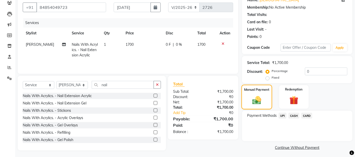
scroll to position [46, 0]
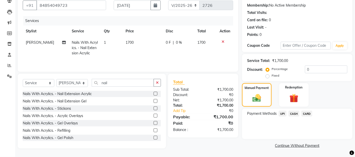
click at [296, 113] on span "CASH" at bounding box center [293, 114] width 11 height 6
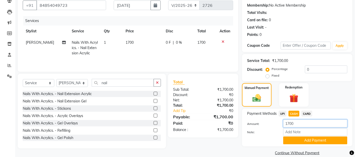
click at [297, 120] on input "1700" at bounding box center [315, 123] width 64 height 8
click at [307, 143] on button "Add Payment" at bounding box center [315, 140] width 64 height 8
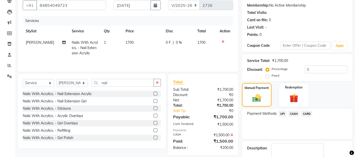
click at [280, 113] on span "UPI" at bounding box center [283, 114] width 8 height 6
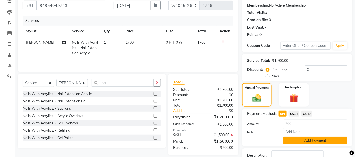
click at [294, 137] on button "Add Payment" at bounding box center [315, 140] width 64 height 8
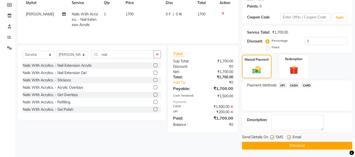
scroll to position [75, 0]
click at [294, 147] on button "Checkout" at bounding box center [297, 145] width 110 height 8
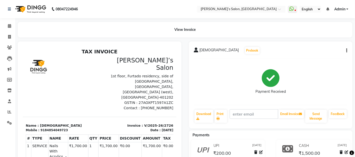
click at [14, 39] on li "Invoice" at bounding box center [7, 37] width 15 height 11
click at [8, 36] on icon at bounding box center [9, 37] width 3 height 4
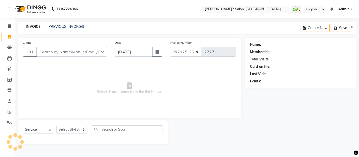
click at [53, 56] on input "Client" at bounding box center [71, 52] width 71 height 10
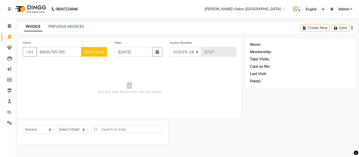
click at [99, 53] on span "Add Client" at bounding box center [94, 51] width 20 height 5
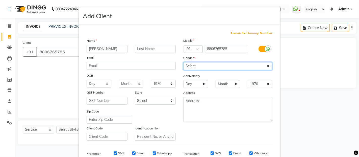
click at [198, 66] on select "Select [DEMOGRAPHIC_DATA] [DEMOGRAPHIC_DATA] Other Prefer Not To Say" at bounding box center [227, 66] width 89 height 8
click at [183, 62] on select "Select [DEMOGRAPHIC_DATA] [DEMOGRAPHIC_DATA] Other Prefer Not To Say" at bounding box center [227, 66] width 89 height 8
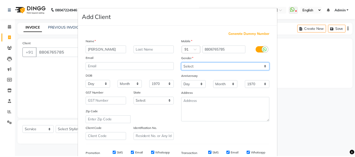
scroll to position [77, 0]
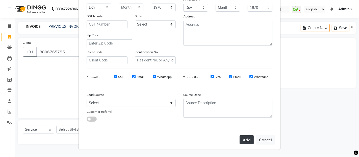
click at [240, 138] on button "Add" at bounding box center [247, 139] width 14 height 9
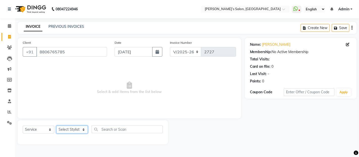
click at [74, 133] on select "Select Stylist [PERSON_NAME] [PERSON_NAME] Akshay [PERSON_NAME] ANAS [PERSON_NA…" at bounding box center [72, 129] width 32 height 8
click at [56, 126] on select "Select Stylist [PERSON_NAME] [PERSON_NAME] Akshay [PERSON_NAME] ANAS [PERSON_NA…" at bounding box center [72, 129] width 32 height 8
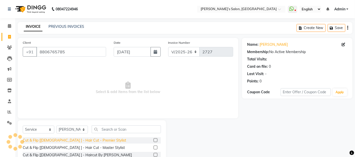
click at [54, 140] on div "Cut & Flip [[DEMOGRAPHIC_DATA] ] - Hair Cut - Premier Stylist" at bounding box center [74, 140] width 103 height 5
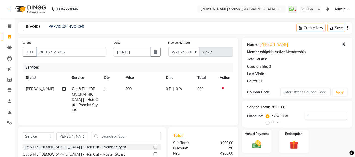
click at [134, 93] on td "900" at bounding box center [142, 99] width 40 height 33
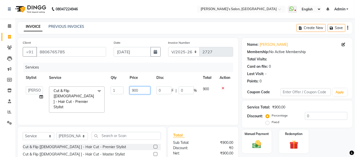
click at [145, 89] on input "900" at bounding box center [140, 90] width 21 height 8
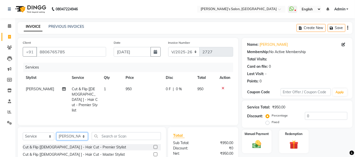
click at [66, 132] on select "Select Stylist [PERSON_NAME] [PERSON_NAME] Akshay [PERSON_NAME] ANAS [PERSON_NA…" at bounding box center [72, 136] width 32 height 8
click at [56, 132] on select "Select Stylist [PERSON_NAME] [PERSON_NAME] Akshay [PERSON_NAME] ANAS [PERSON_NA…" at bounding box center [72, 136] width 32 height 8
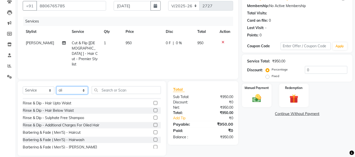
scroll to position [56, 0]
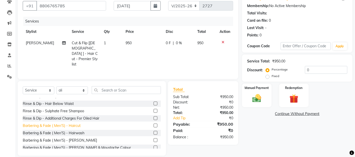
click at [75, 123] on div "Barbering & Fade ( Men'S) - Haircut" at bounding box center [52, 125] width 58 height 5
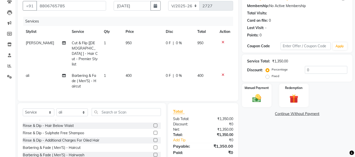
click at [144, 70] on td "400" at bounding box center [142, 81] width 40 height 22
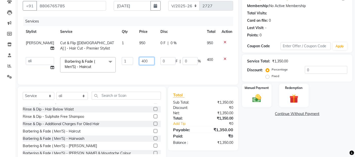
click at [143, 64] on input "400" at bounding box center [146, 61] width 15 height 8
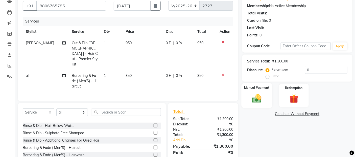
click at [254, 97] on img at bounding box center [256, 98] width 15 height 11
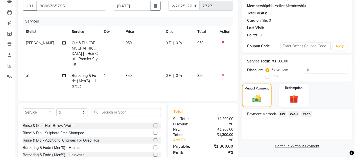
click at [140, 70] on td "350" at bounding box center [142, 81] width 40 height 22
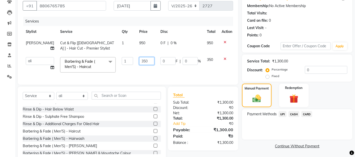
click at [150, 62] on input "350" at bounding box center [146, 61] width 15 height 8
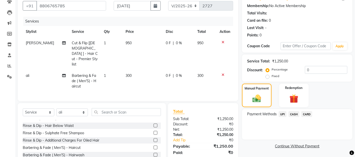
click at [282, 114] on span "UPI" at bounding box center [283, 114] width 8 height 6
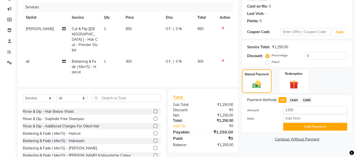
scroll to position [68, 0]
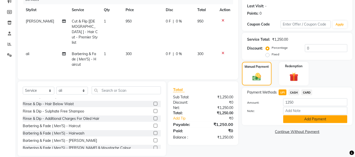
click at [286, 116] on button "Add Payment" at bounding box center [315, 119] width 64 height 8
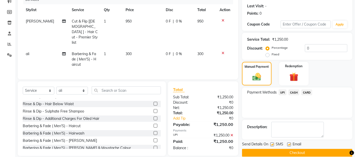
scroll to position [75, 0]
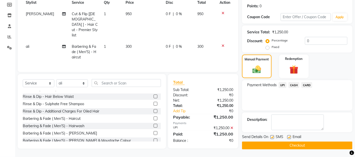
click at [297, 84] on span "CASH" at bounding box center [293, 85] width 11 height 6
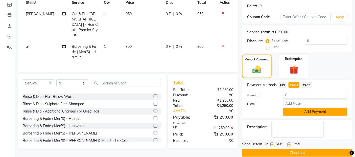
click at [297, 112] on button "Add Payment" at bounding box center [315, 112] width 64 height 8
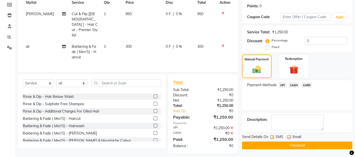
click at [295, 143] on button "Checkout" at bounding box center [297, 145] width 110 height 8
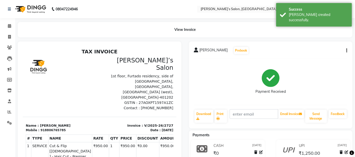
drag, startPoint x: 344, startPoint y: 52, endPoint x: 347, endPoint y: 50, distance: 2.9
click at [345, 51] on button "button" at bounding box center [345, 50] width 3 height 5
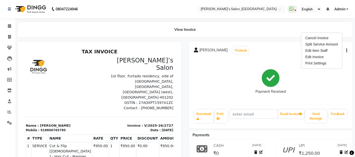
click at [347, 51] on icon "button" at bounding box center [346, 51] width 1 height 0
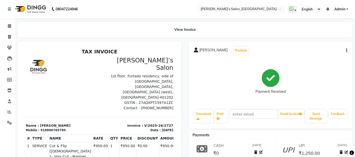
click at [347, 51] on icon "button" at bounding box center [346, 51] width 1 height 0
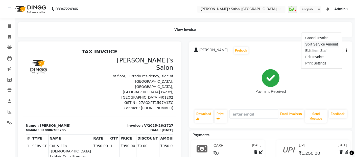
click at [328, 44] on div "Split Service Amount" at bounding box center [321, 44] width 35 height 6
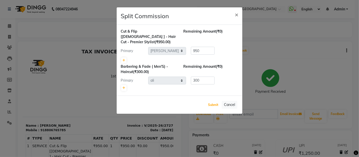
drag, startPoint x: 215, startPoint y: 99, endPoint x: 267, endPoint y: 87, distance: 52.7
click at [216, 101] on button "Submit" at bounding box center [213, 104] width 13 height 7
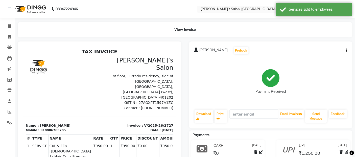
click at [347, 49] on div "monika Prebook Payment Received Download Print Email Invoice Send Message Feedb…" at bounding box center [271, 84] width 164 height 87
click at [345, 50] on button "button" at bounding box center [345, 50] width 3 height 5
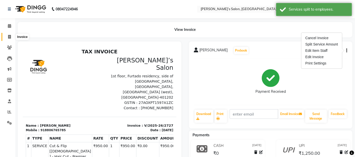
click at [7, 37] on span at bounding box center [9, 37] width 9 height 6
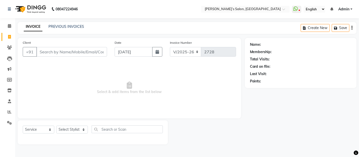
click at [46, 54] on input "Client" at bounding box center [71, 52] width 71 height 10
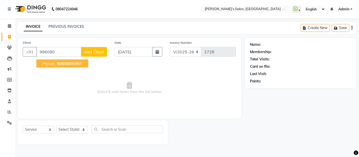
click at [49, 62] on span "Piyush" at bounding box center [48, 63] width 12 height 5
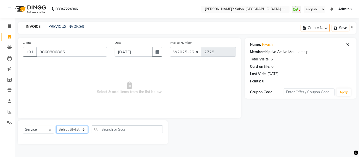
click at [79, 128] on select "Select Stylist [PERSON_NAME] [PERSON_NAME] Akshay [PERSON_NAME] ANAS [PERSON_NA…" at bounding box center [72, 129] width 32 height 8
click at [56, 126] on select "Select Stylist [PERSON_NAME] [PERSON_NAME] Akshay [PERSON_NAME] ANAS [PERSON_NA…" at bounding box center [72, 129] width 32 height 8
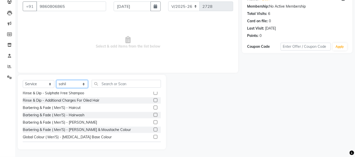
scroll to position [56, 0]
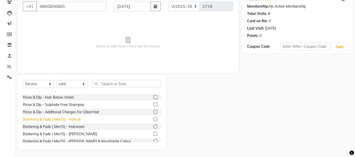
click at [76, 117] on div "Barbering & Fade ( Men'S) - Haircut" at bounding box center [52, 119] width 58 height 5
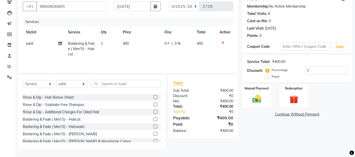
click at [144, 52] on td "400" at bounding box center [140, 49] width 41 height 22
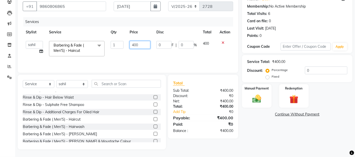
click at [147, 42] on input "400" at bounding box center [140, 45] width 21 height 8
click at [258, 100] on img at bounding box center [256, 98] width 15 height 11
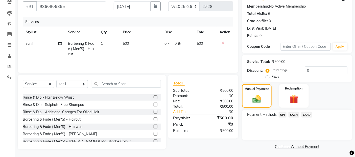
click at [286, 114] on span "UPI" at bounding box center [283, 115] width 8 height 6
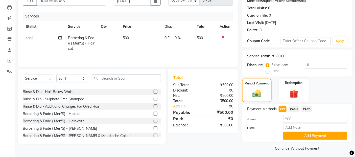
scroll to position [54, 0]
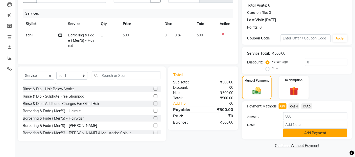
click at [286, 133] on button "Add Payment" at bounding box center [315, 133] width 64 height 8
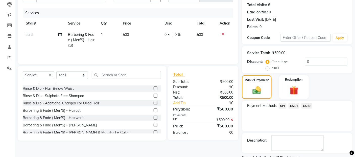
scroll to position [75, 0]
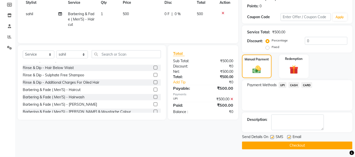
click at [286, 142] on button "Checkout" at bounding box center [297, 145] width 110 height 8
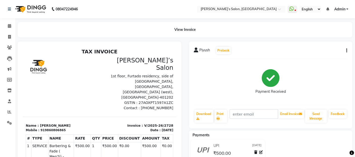
click at [207, 92] on div "Payment Received" at bounding box center [271, 82] width 154 height 38
click at [11, 36] on span at bounding box center [9, 37] width 9 height 6
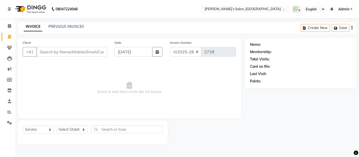
click at [57, 50] on input "Client" at bounding box center [71, 52] width 71 height 10
click at [43, 55] on input "Client" at bounding box center [71, 52] width 71 height 10
click at [38, 52] on input "Client" at bounding box center [71, 52] width 71 height 10
click at [55, 52] on input "Client" at bounding box center [71, 52] width 71 height 10
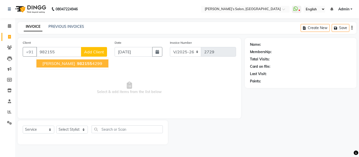
click at [59, 64] on span "[PERSON_NAME]" at bounding box center [58, 63] width 33 height 5
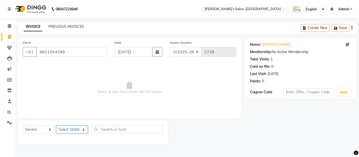
drag, startPoint x: 74, startPoint y: 131, endPoint x: 73, endPoint y: 126, distance: 4.4
click at [74, 130] on select "Select Stylist [PERSON_NAME] [PERSON_NAME] Akshay [PERSON_NAME] ANAS [PERSON_NA…" at bounding box center [72, 129] width 32 height 8
click at [56, 126] on select "Select Stylist [PERSON_NAME] [PERSON_NAME] Akshay [PERSON_NAME] ANAS [PERSON_NA…" at bounding box center [72, 129] width 32 height 8
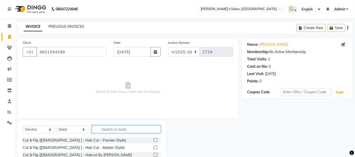
click at [112, 132] on input "text" at bounding box center [126, 129] width 69 height 8
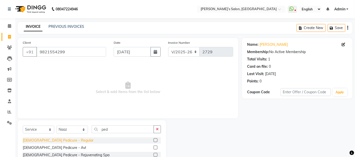
click at [53, 140] on div "[DEMOGRAPHIC_DATA] Pedicure - Regular" at bounding box center [58, 140] width 71 height 5
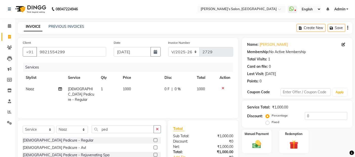
click at [63, 136] on div "Select Service Product Membership Package Voucher Prepaid Gift Card Select Styl…" at bounding box center [92, 131] width 138 height 12
click at [66, 131] on select "Select Stylist [PERSON_NAME] [PERSON_NAME] Akshay [PERSON_NAME] ANAS [PERSON_NA…" at bounding box center [72, 129] width 32 height 8
click at [56, 126] on select "Select Stylist [PERSON_NAME] [PERSON_NAME] Akshay [PERSON_NAME] ANAS [PERSON_NA…" at bounding box center [72, 129] width 32 height 8
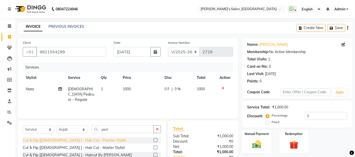
click at [73, 138] on div "Cut & Flip [[DEMOGRAPHIC_DATA] ] - Hair Cut - Premier Stylist" at bounding box center [74, 140] width 103 height 5
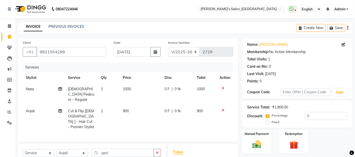
click at [141, 105] on td "900" at bounding box center [140, 118] width 41 height 27
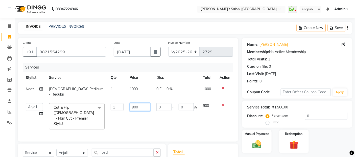
click at [141, 103] on input "900" at bounding box center [140, 107] width 21 height 8
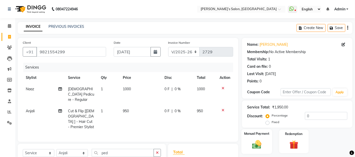
click at [260, 142] on img at bounding box center [256, 144] width 15 height 11
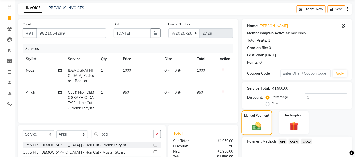
scroll to position [56, 0]
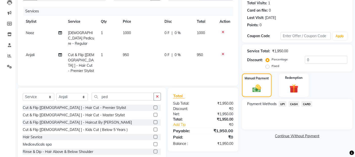
click at [305, 102] on span "CARD" at bounding box center [306, 104] width 11 height 6
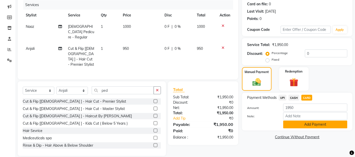
click at [305, 121] on button "Add Payment" at bounding box center [315, 124] width 64 height 8
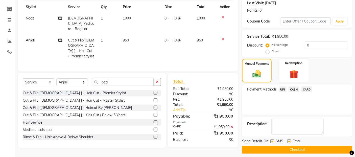
scroll to position [75, 0]
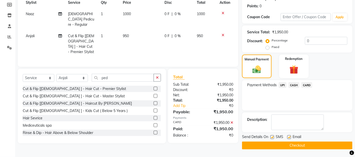
click at [293, 145] on button "Checkout" at bounding box center [297, 145] width 110 height 8
